Goal: Information Seeking & Learning: Find specific fact

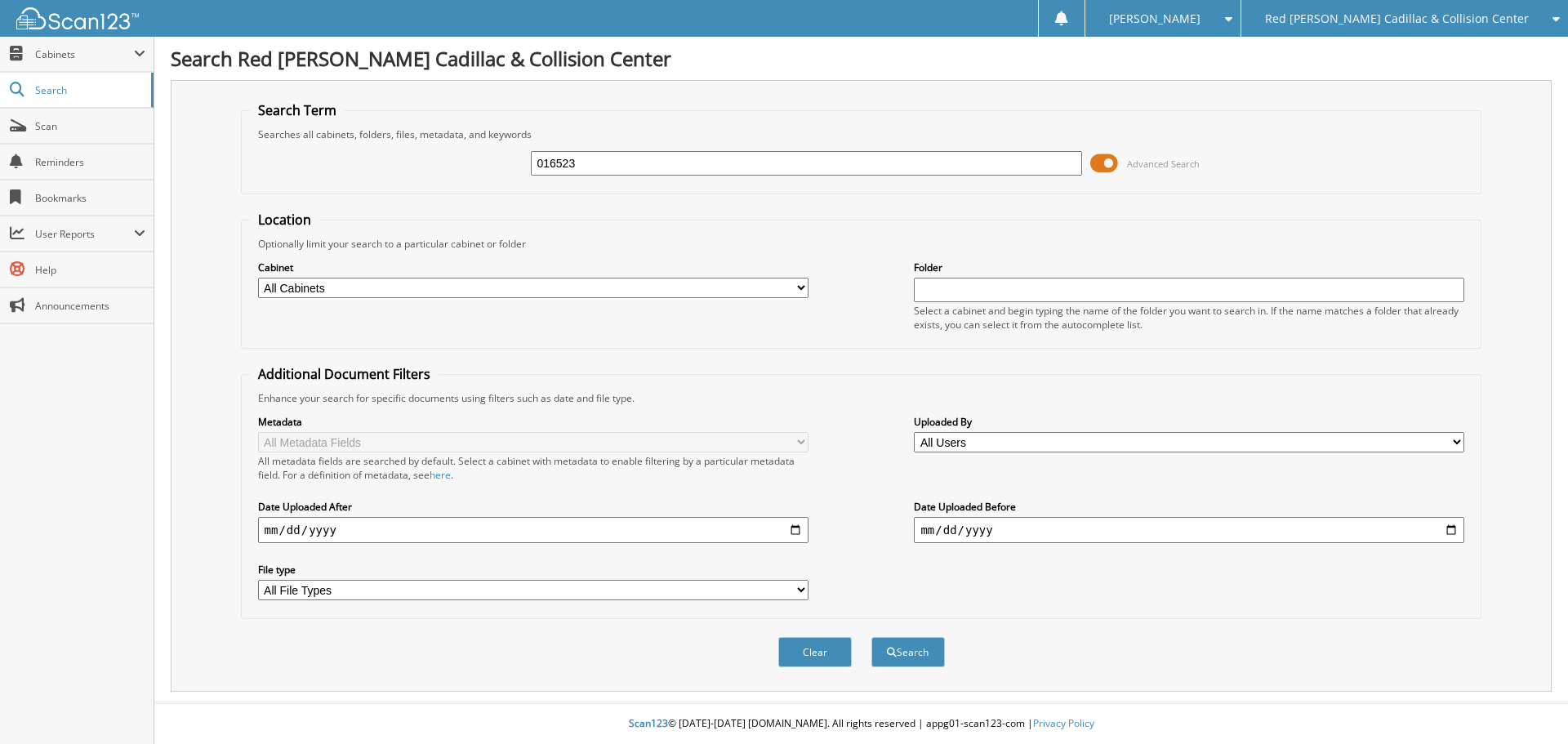
type input "016523"
click at [871, 637] on button "Search" at bounding box center [908, 652] width 74 height 30
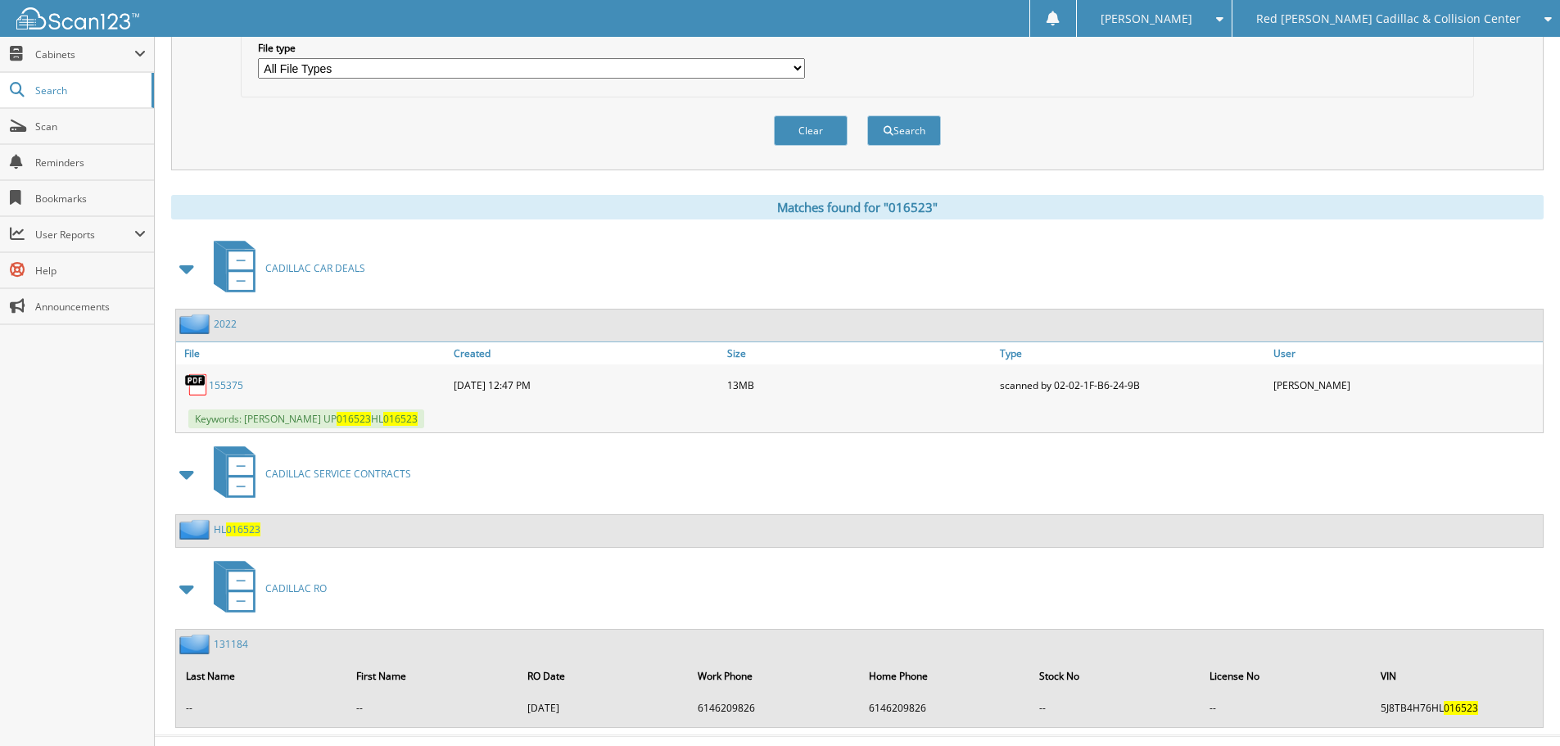
scroll to position [555, 0]
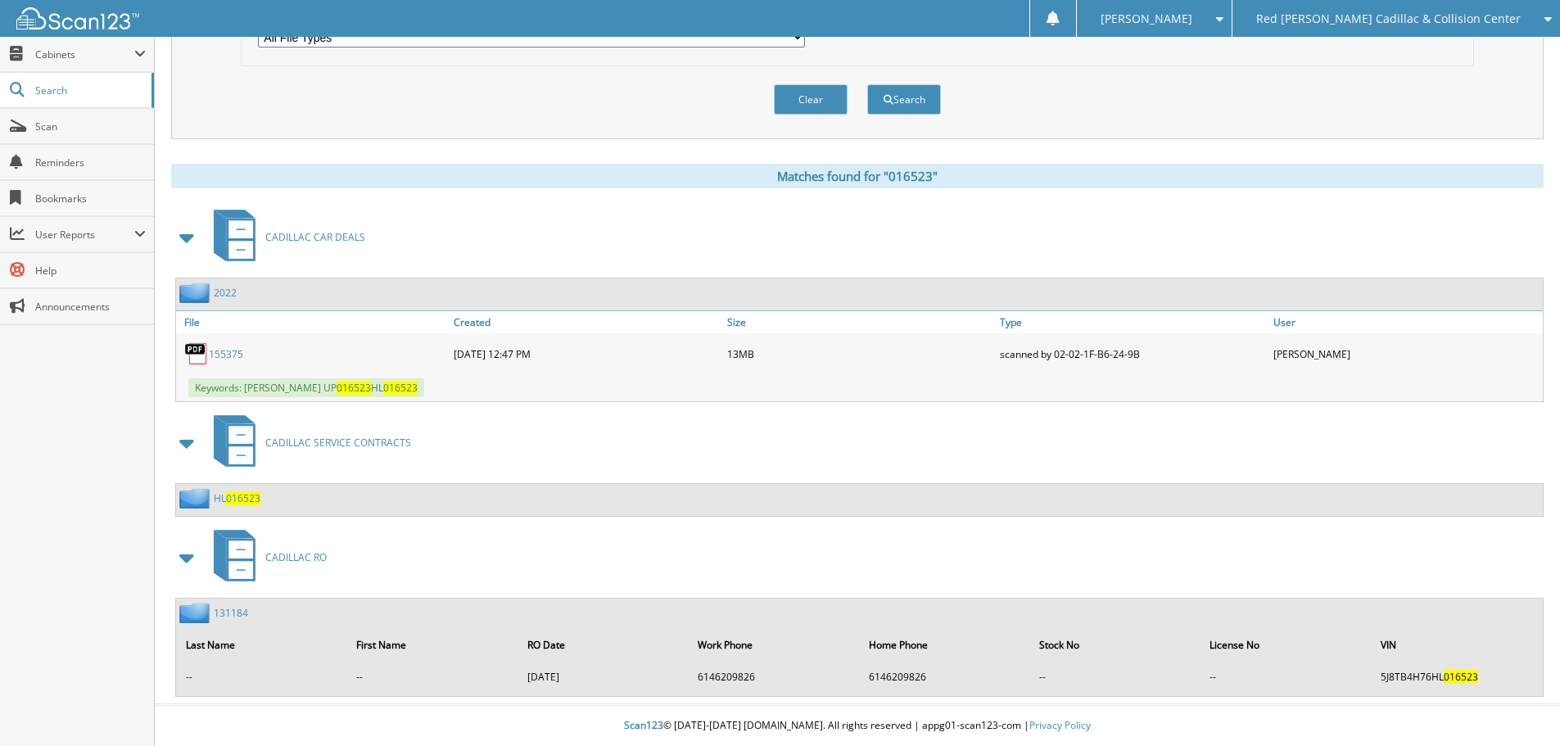
click at [242, 356] on link "155375" at bounding box center [226, 354] width 34 height 14
